Goal: Task Accomplishment & Management: Complete application form

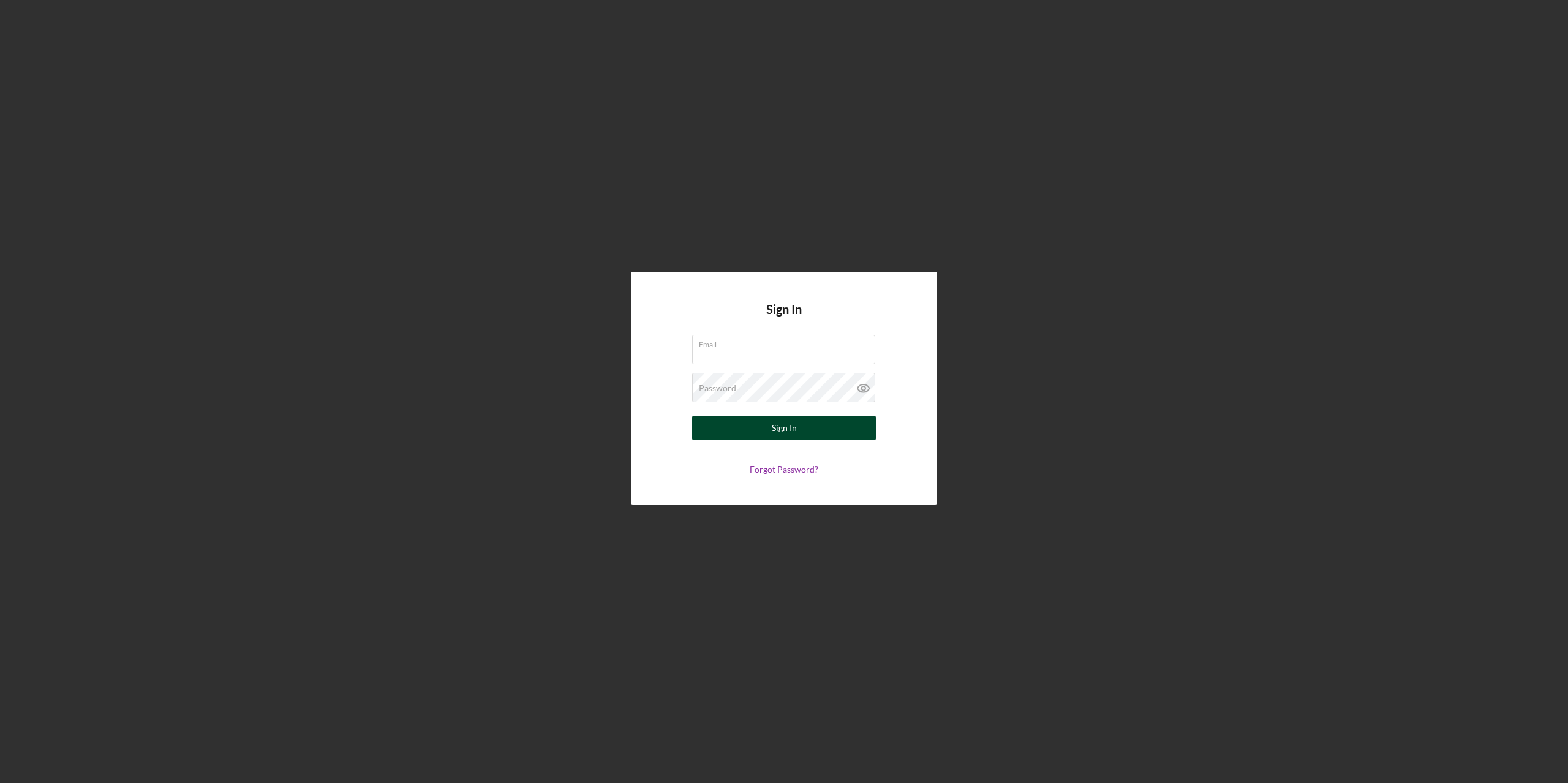
type input "[DOMAIN_NAME][EMAIL_ADDRESS][DOMAIN_NAME]"
click at [781, 431] on div "Sign In" at bounding box center [784, 428] width 25 height 25
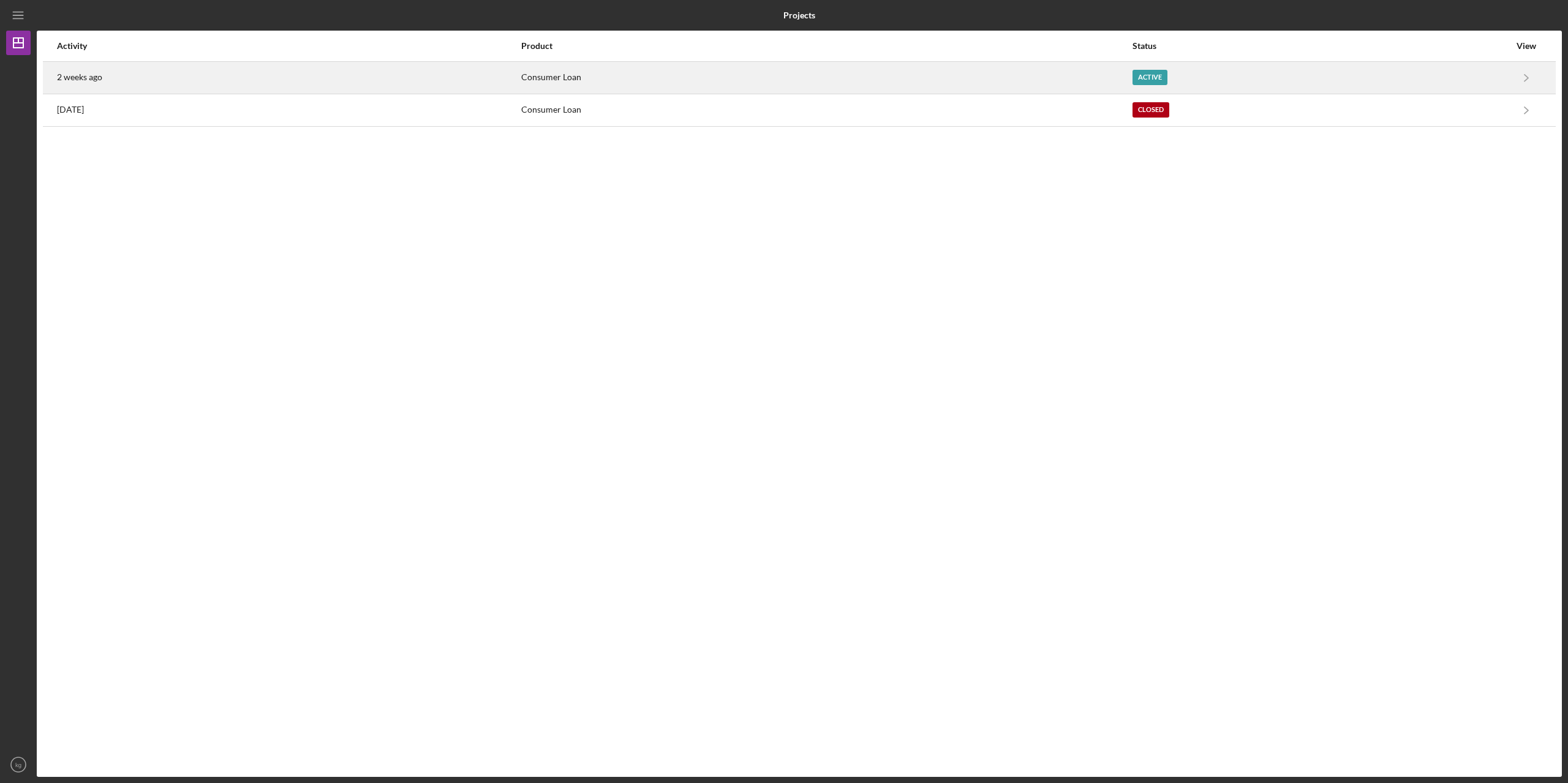
click at [1153, 77] on div "Active" at bounding box center [1150, 77] width 35 height 15
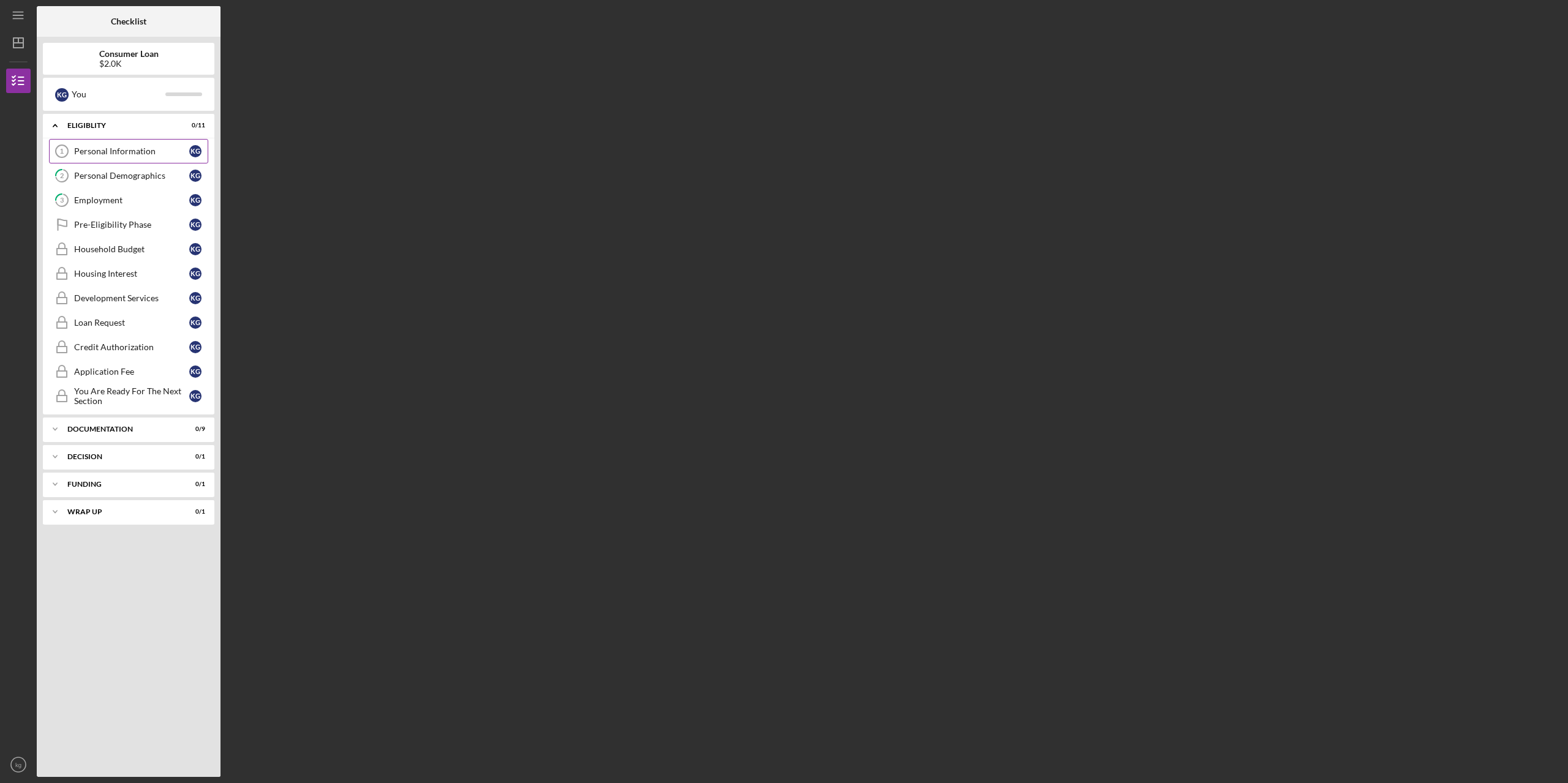
click at [102, 152] on div "Personal Information" at bounding box center [132, 150] width 115 height 9
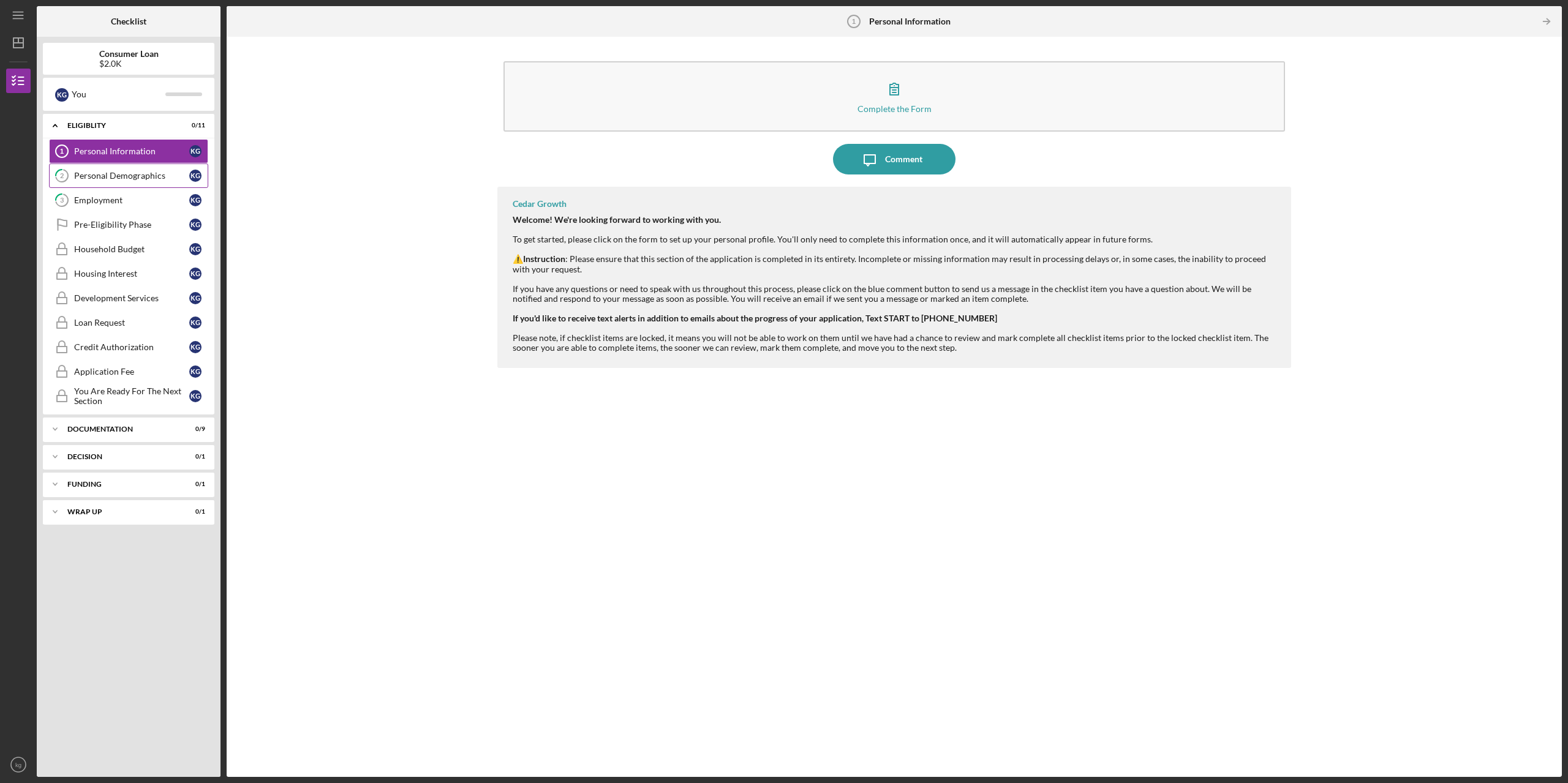
click at [96, 180] on div "Personal Demographics" at bounding box center [132, 175] width 115 height 9
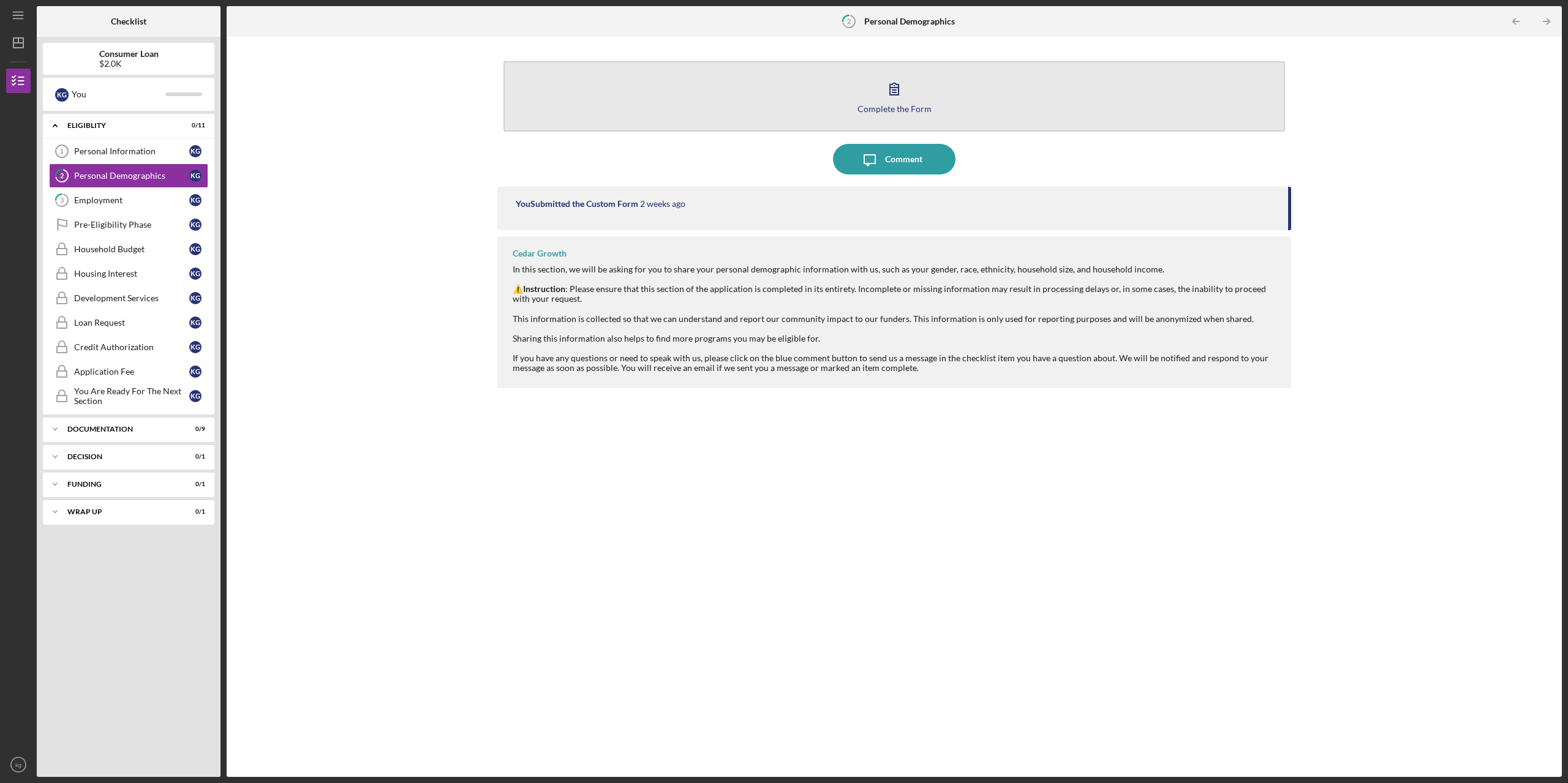
click at [879, 110] on div "Complete the Form" at bounding box center [894, 109] width 74 height 9
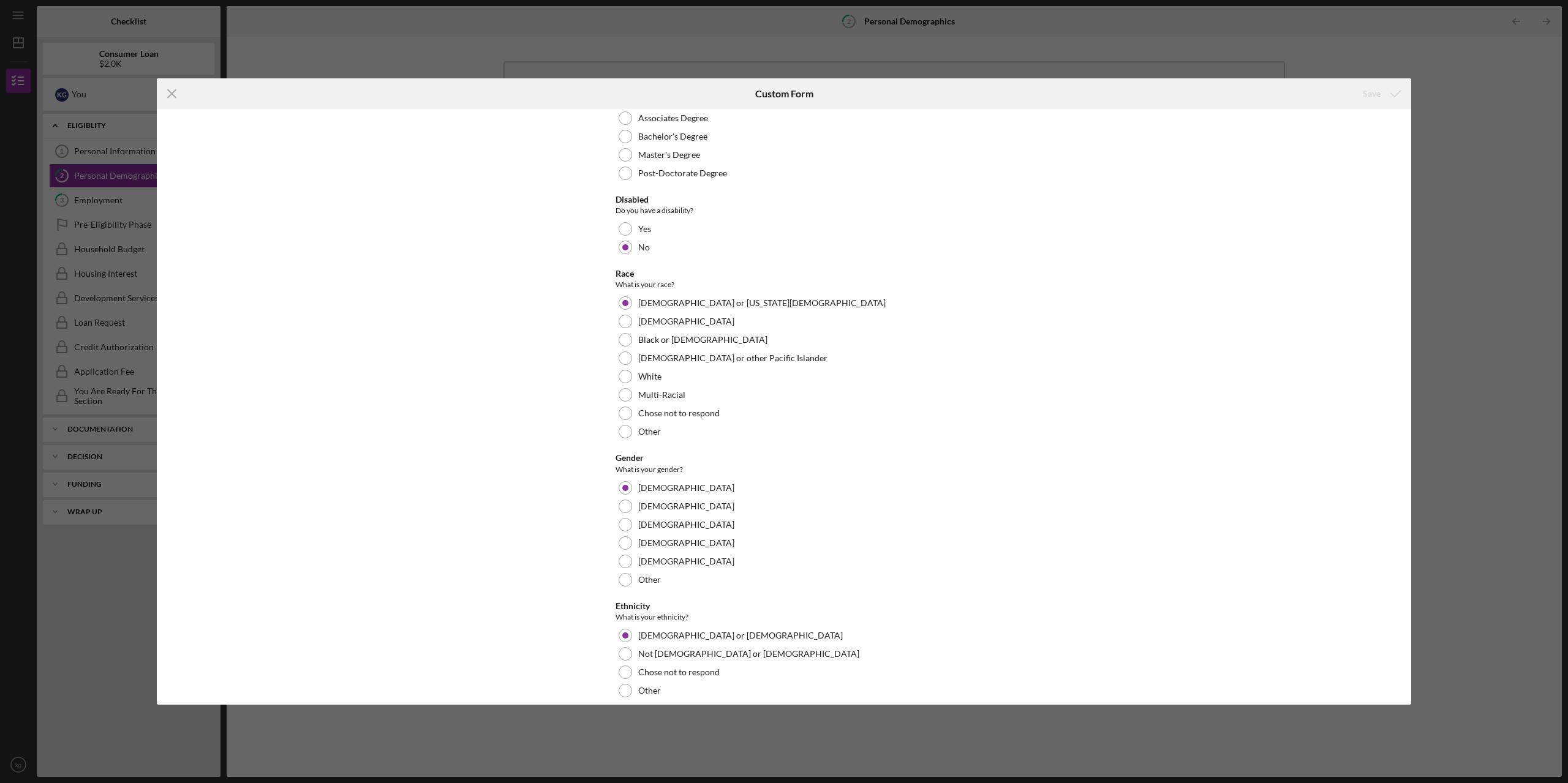
scroll to position [509, 0]
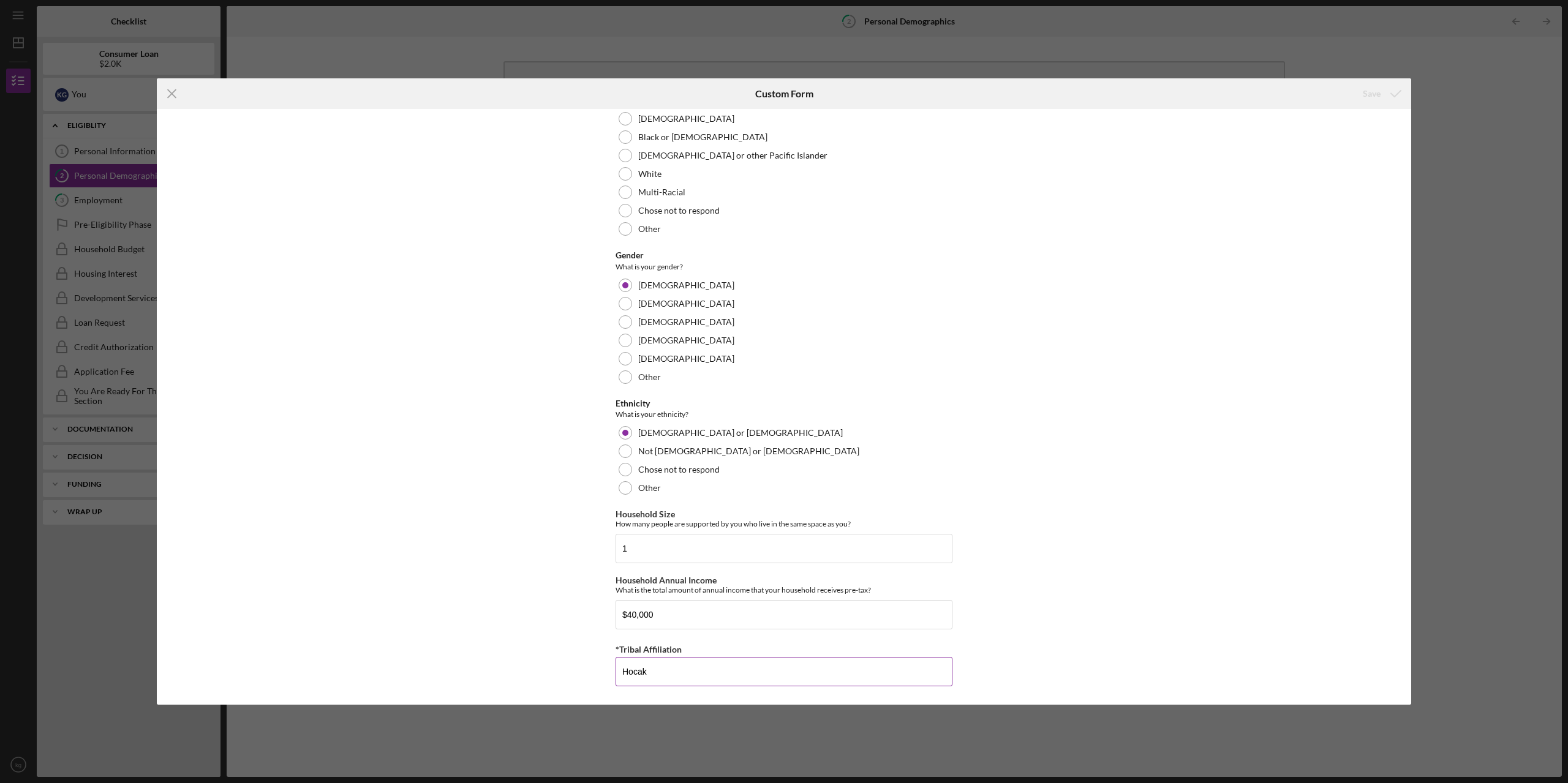
click at [658, 668] on input "Hocak" at bounding box center [783, 671] width 337 height 29
type input "Ho-Chunk"
click at [1371, 91] on div "Save" at bounding box center [1371, 93] width 18 height 25
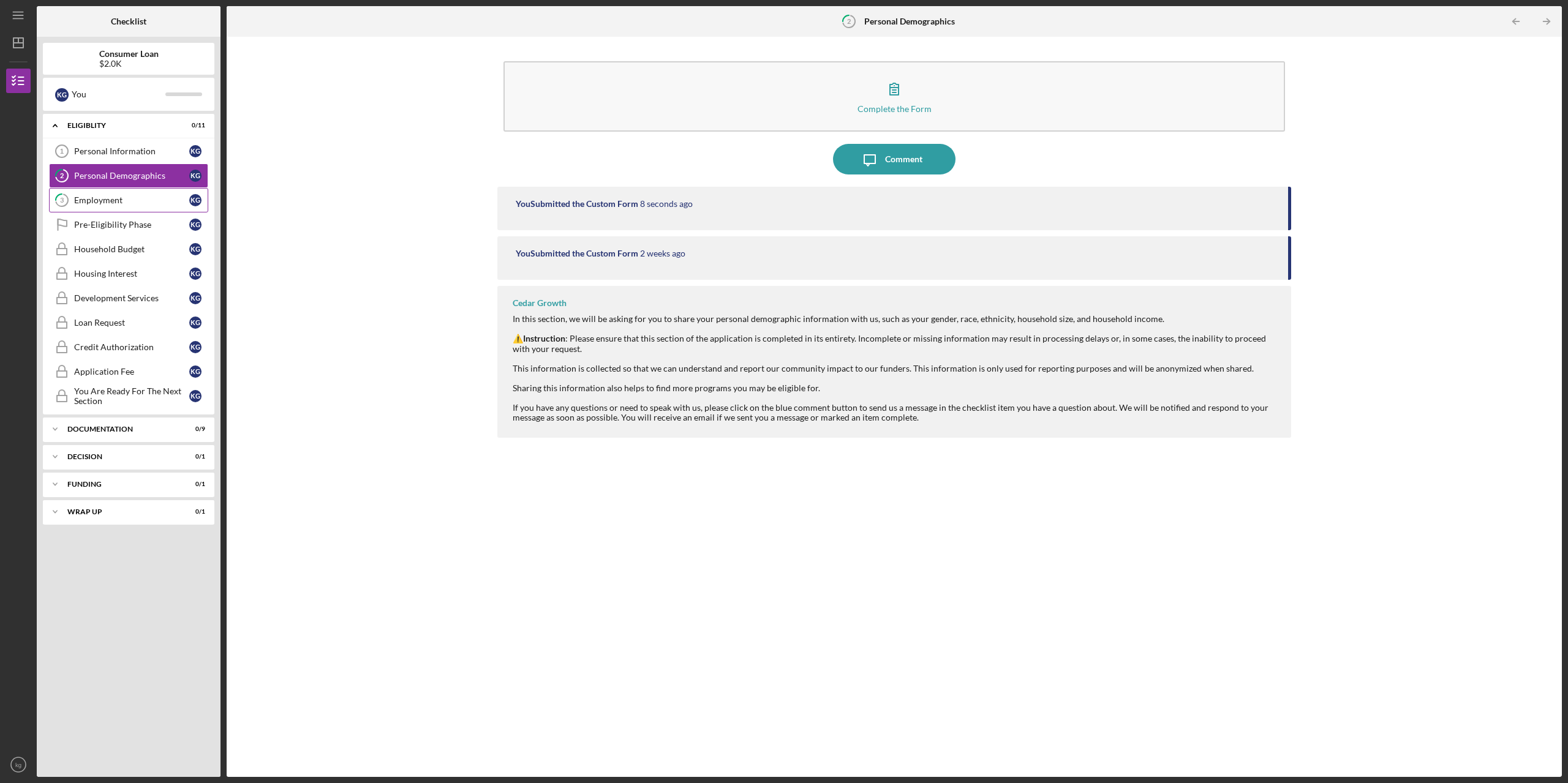
click at [120, 201] on div "Employment" at bounding box center [132, 199] width 115 height 9
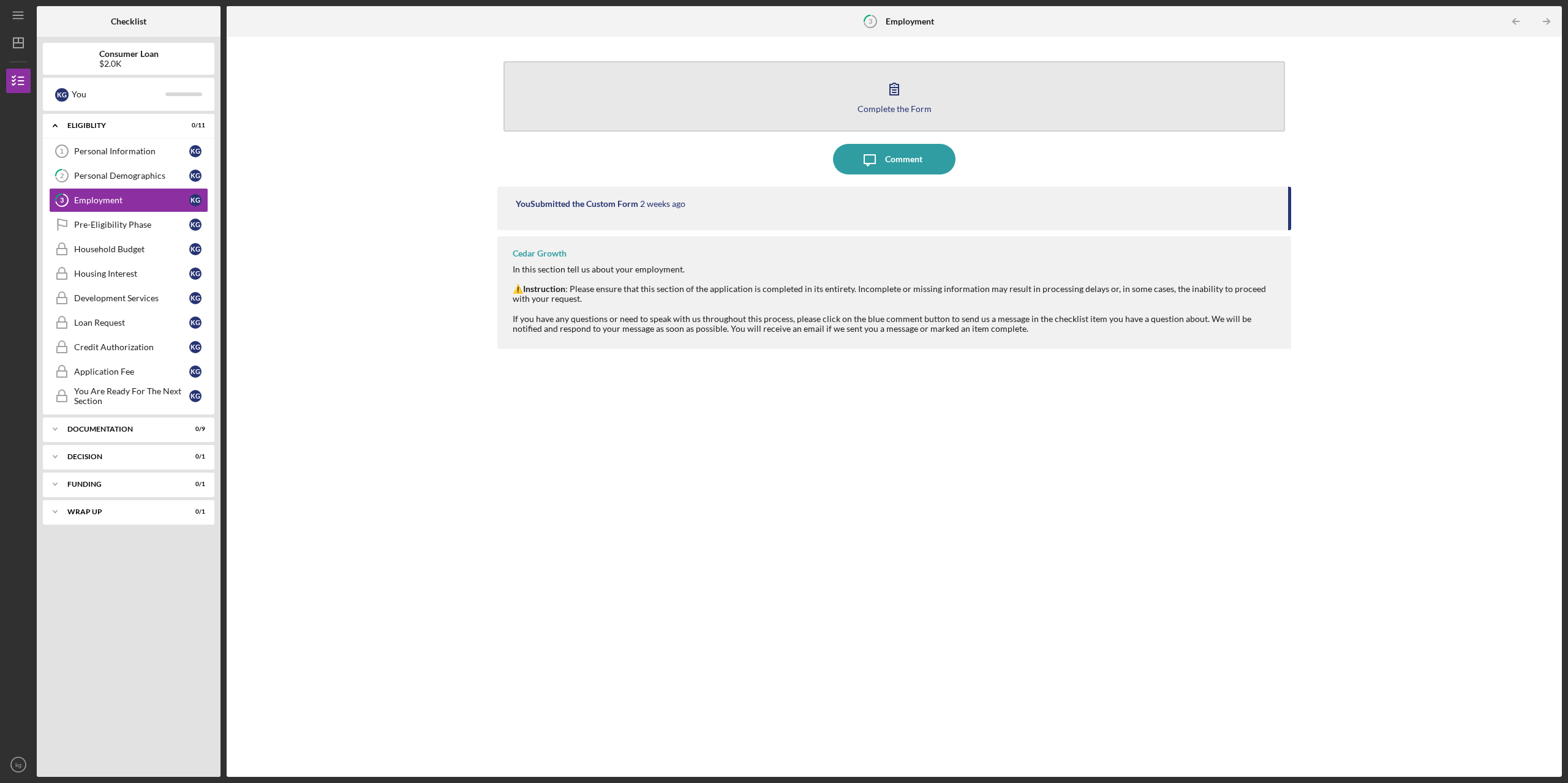
click at [879, 106] on div "Complete the Form" at bounding box center [894, 109] width 74 height 9
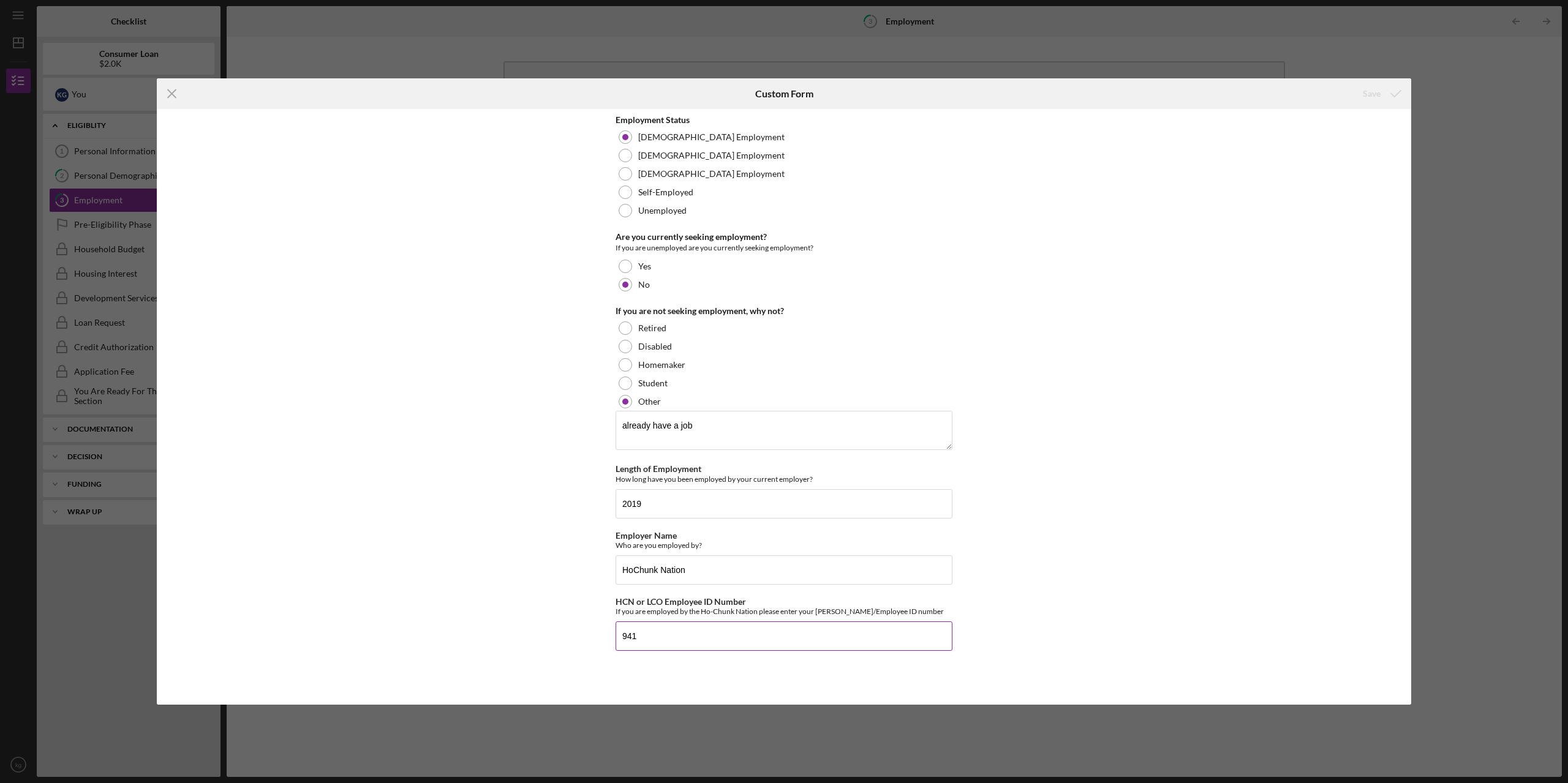
click at [646, 638] on input "941" at bounding box center [783, 636] width 337 height 29
click at [718, 573] on input "HoChunk Nation" at bounding box center [783, 570] width 337 height 29
click at [632, 570] on input "HoChunk Nation" at bounding box center [783, 570] width 337 height 29
type input "Ho-Chunk Nation"
click at [1373, 94] on div "Save" at bounding box center [1371, 93] width 18 height 25
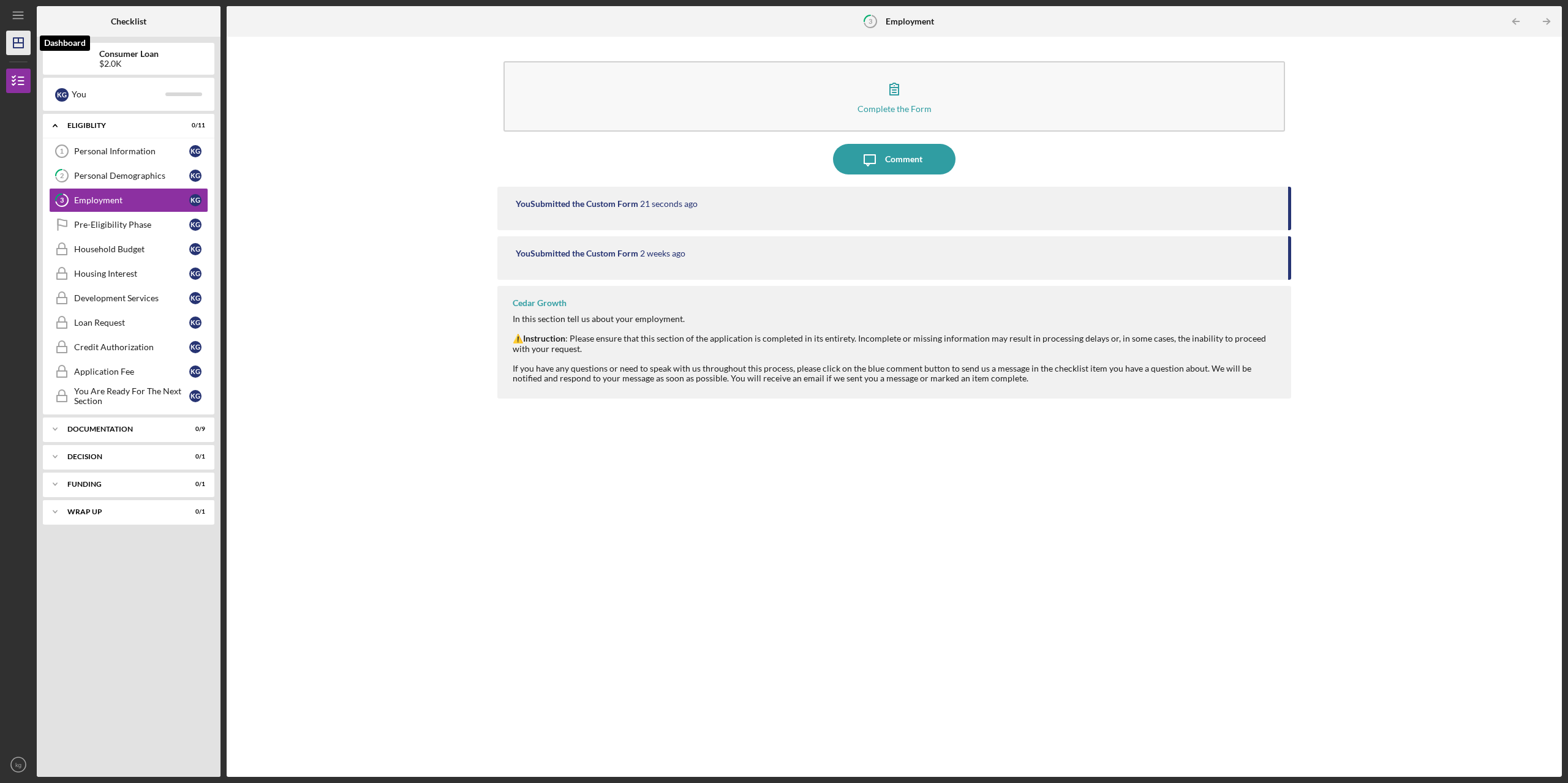
click at [15, 43] on line "button" at bounding box center [18, 43] width 9 height 0
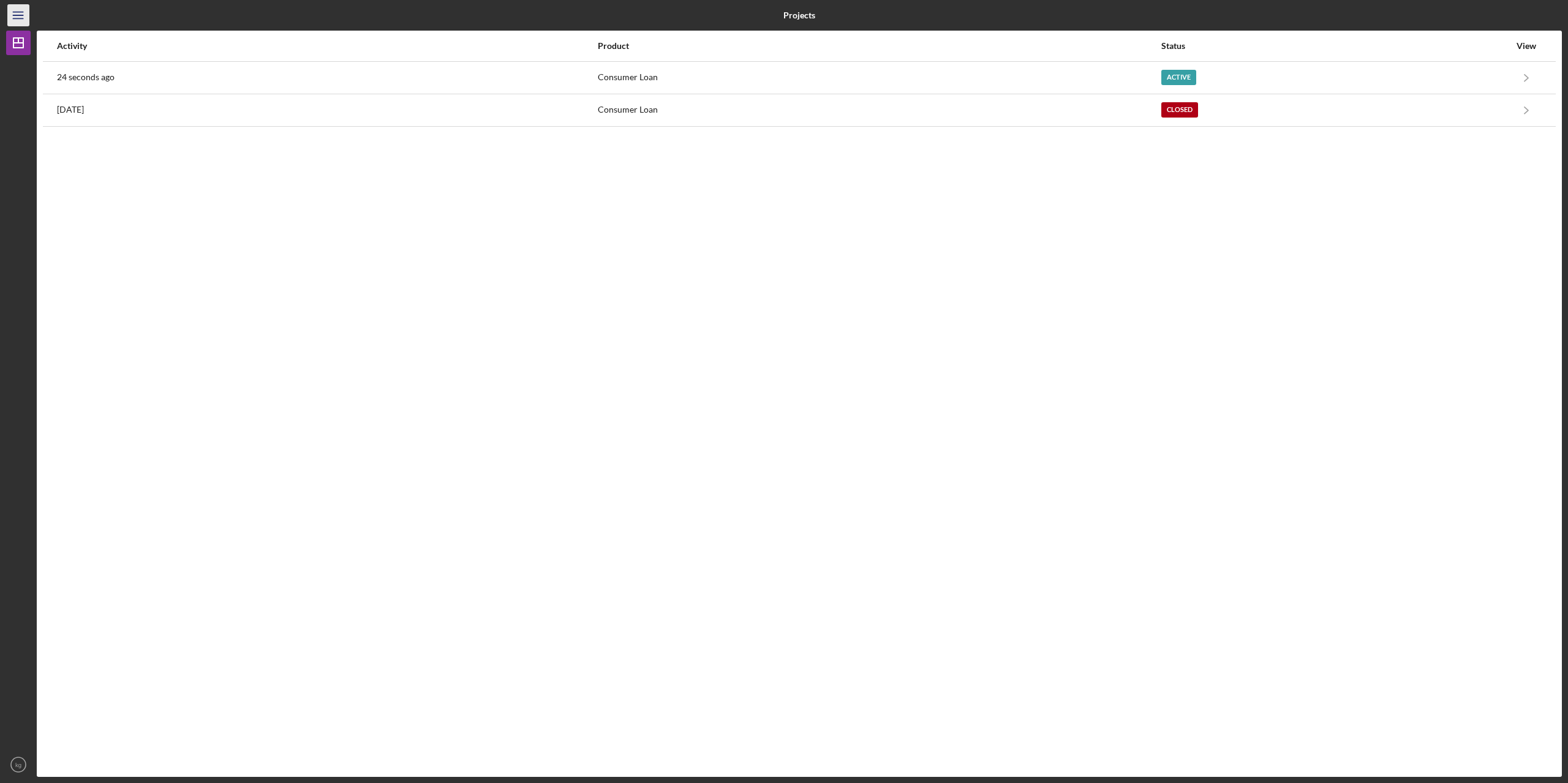
click at [16, 13] on icon "Icon/Menu" at bounding box center [19, 16] width 28 height 28
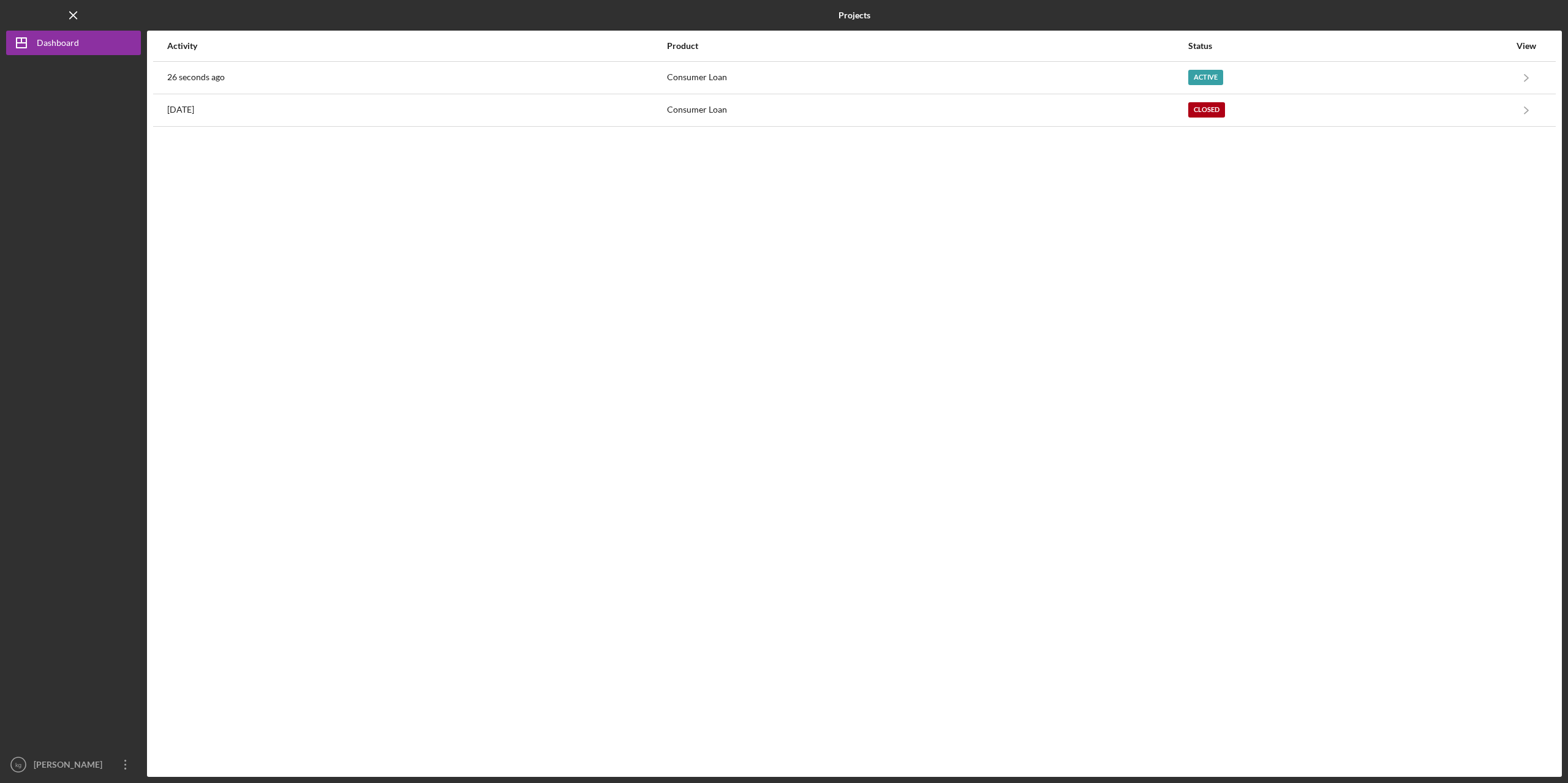
click at [21, 109] on div at bounding box center [73, 403] width 134 height 698
click at [69, 15] on icon "Icon/Menu Close" at bounding box center [74, 16] width 28 height 28
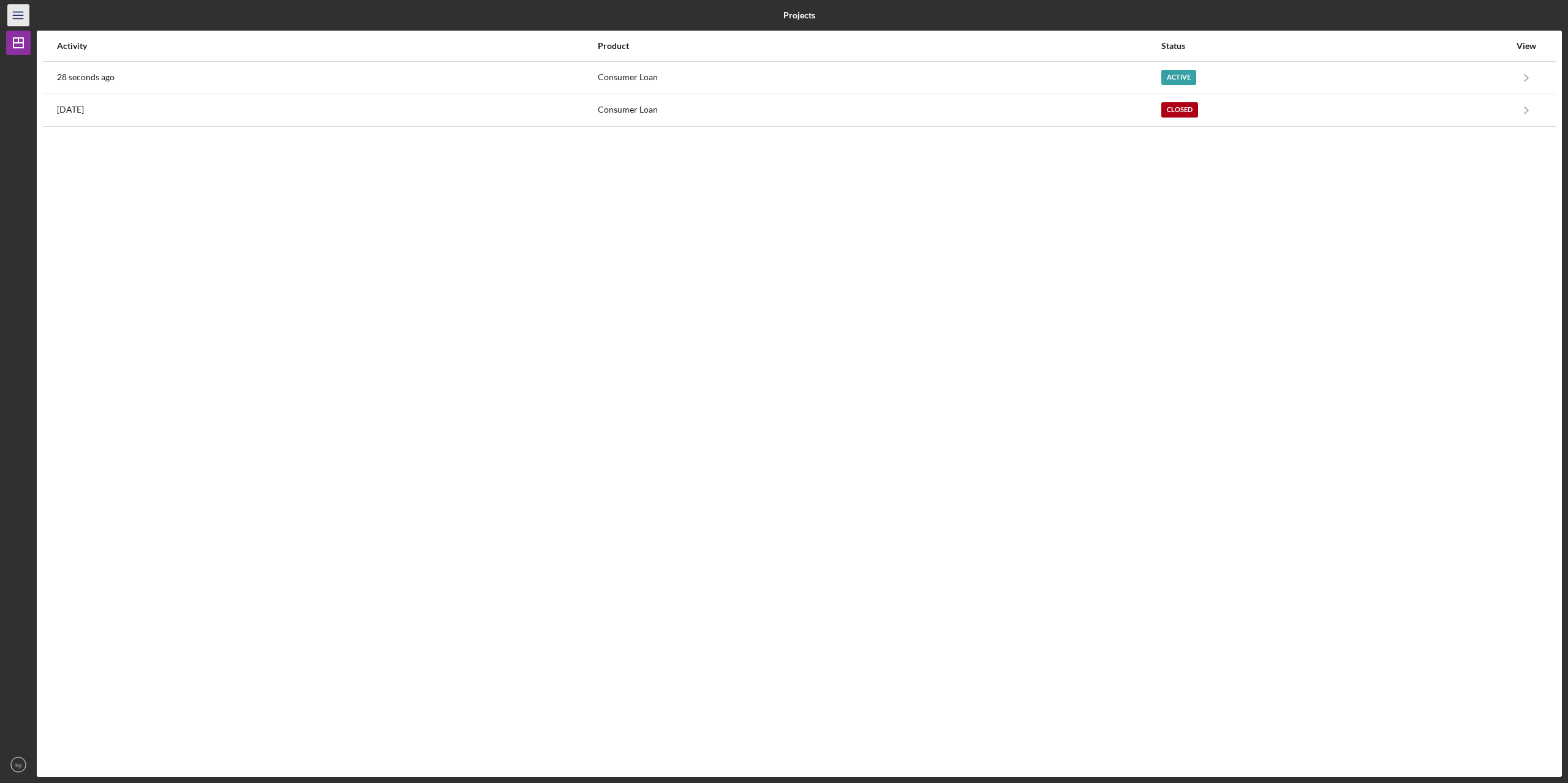
click at [15, 15] on icon "Icon/Menu" at bounding box center [19, 16] width 28 height 28
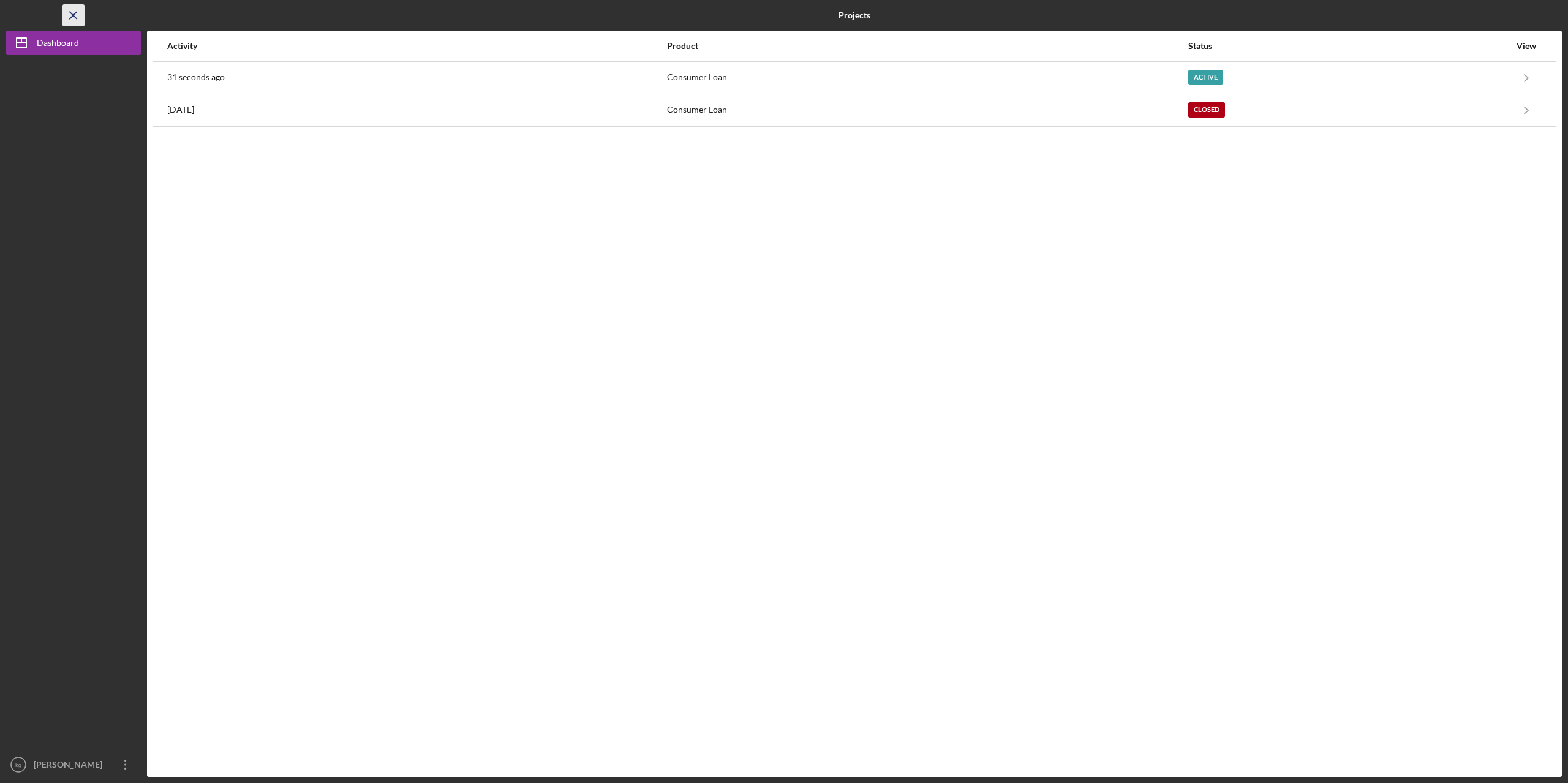
click at [73, 14] on icon "Icon/Menu Close" at bounding box center [74, 16] width 28 height 28
